Goal: Task Accomplishment & Management: Manage account settings

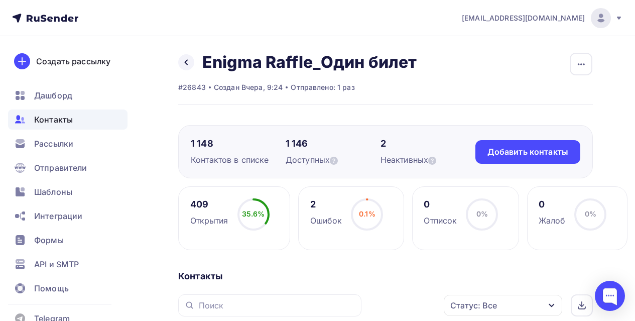
scroll to position [201, 0]
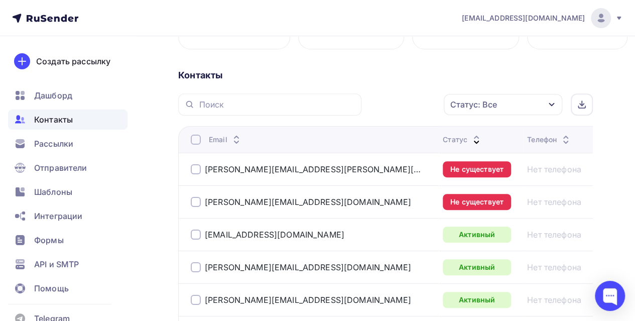
click at [78, 121] on div "Контакты" at bounding box center [67, 119] width 119 height 20
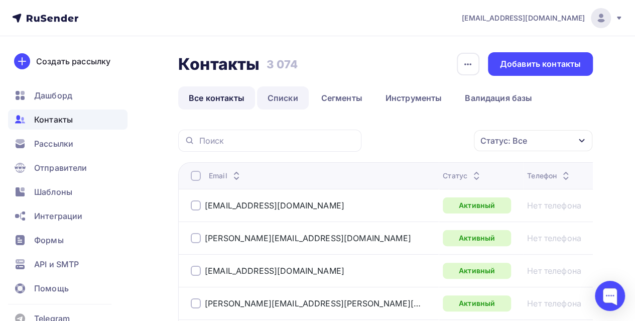
click at [276, 99] on link "Списки" at bounding box center [283, 97] width 52 height 23
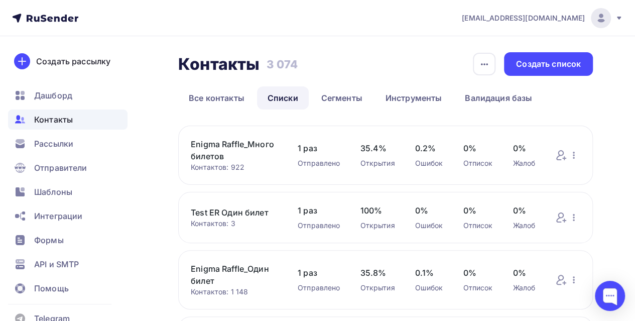
click at [258, 141] on link "Enigma Raffle_Много билетов" at bounding box center [234, 150] width 87 height 24
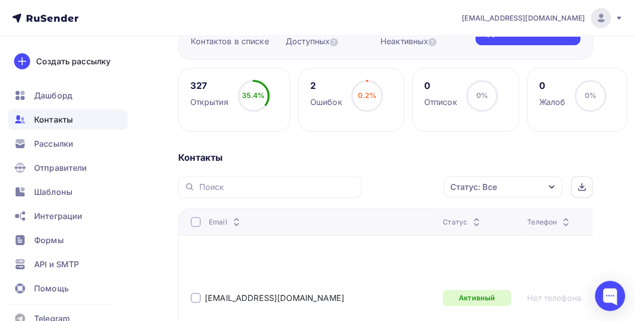
scroll to position [119, 0]
click at [340, 99] on div "Ошибок" at bounding box center [326, 101] width 32 height 12
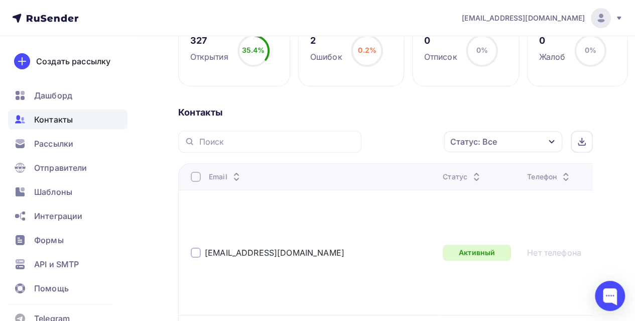
scroll to position [166, 0]
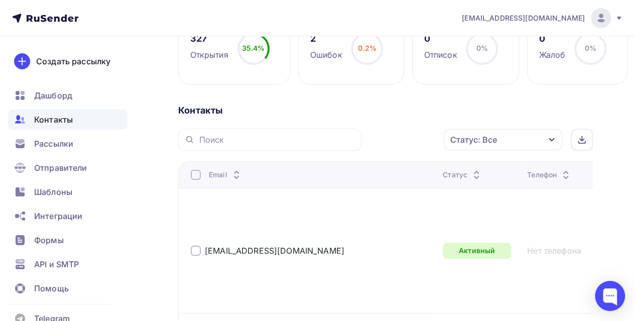
click at [442, 179] on div "Статус" at bounding box center [462, 175] width 40 height 10
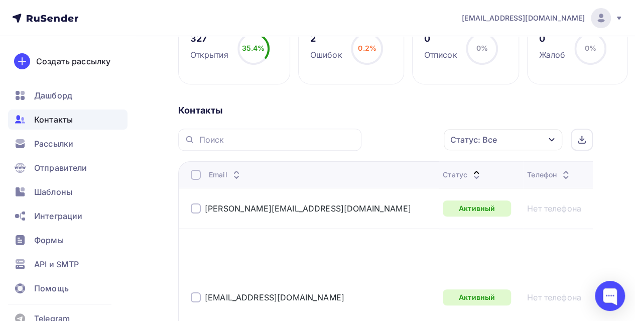
click at [442, 173] on div "Статус" at bounding box center [462, 175] width 40 height 10
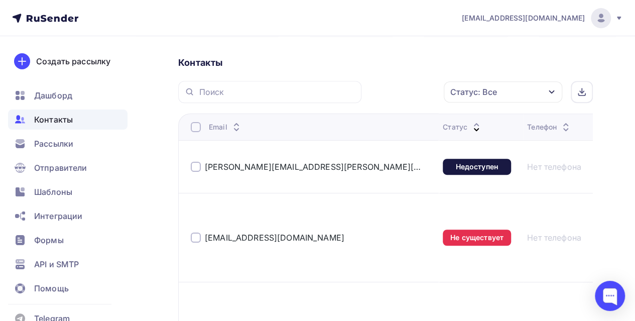
scroll to position [214, 0]
drag, startPoint x: 524, startPoint y: 150, endPoint x: 543, endPoint y: 166, distance: 24.9
click at [597, 166] on div "2663, 4756, 987" at bounding box center [608, 166] width 23 height 36
copy div "2663, 4756, 987"
drag, startPoint x: 522, startPoint y: 192, endPoint x: 563, endPoint y: 221, distance: 50.4
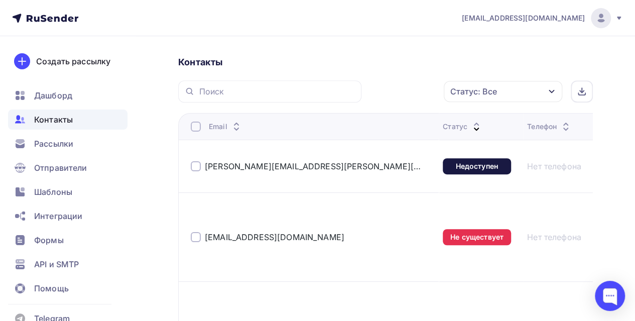
click at [597, 221] on div "168, 4332, 415, 1621, 747, 2451" at bounding box center [608, 237] width 23 height 72
copy div "168, 4332, 415, 1621, 747, 2451"
click at [70, 127] on div "Контакты" at bounding box center [67, 119] width 119 height 20
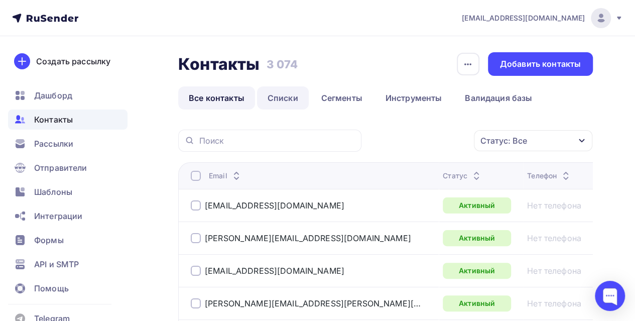
click at [274, 105] on link "Списки" at bounding box center [283, 97] width 52 height 23
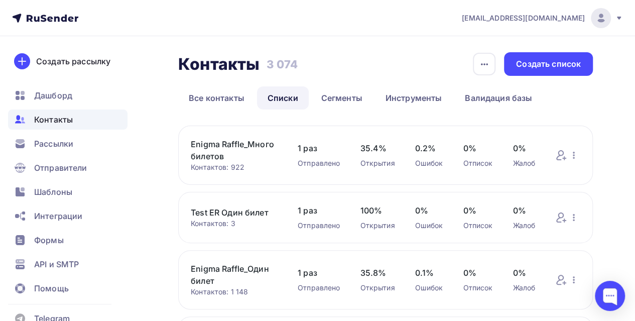
click at [251, 268] on link "Enigma Raffle_Один билет" at bounding box center [234, 274] width 87 height 24
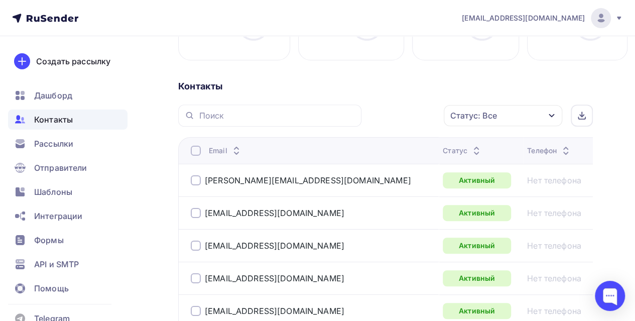
scroll to position [190, 0]
click at [442, 147] on div "Статус" at bounding box center [462, 150] width 40 height 10
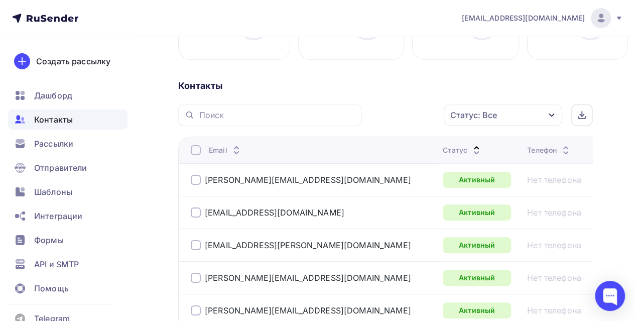
click at [442, 147] on div "Статус" at bounding box center [462, 150] width 40 height 10
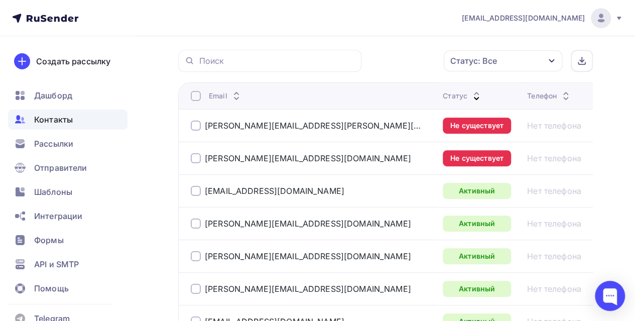
scroll to position [245, 0]
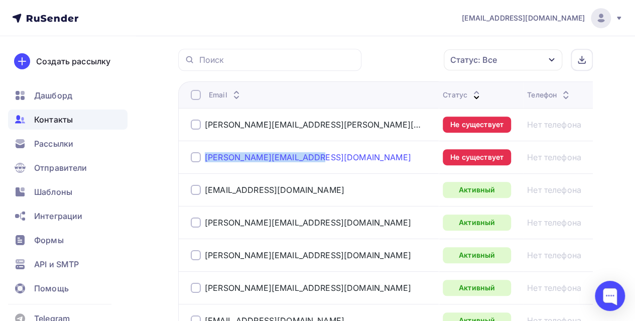
drag, startPoint x: 311, startPoint y: 156, endPoint x: 205, endPoint y: 155, distance: 105.9
click at [205, 155] on div "[PERSON_NAME][EMAIL_ADDRESS][DOMAIN_NAME]" at bounding box center [313, 157] width 244 height 16
copy link "[PERSON_NAME][EMAIL_ADDRESS][DOMAIN_NAME]"
